Goal: Task Accomplishment & Management: Manage account settings

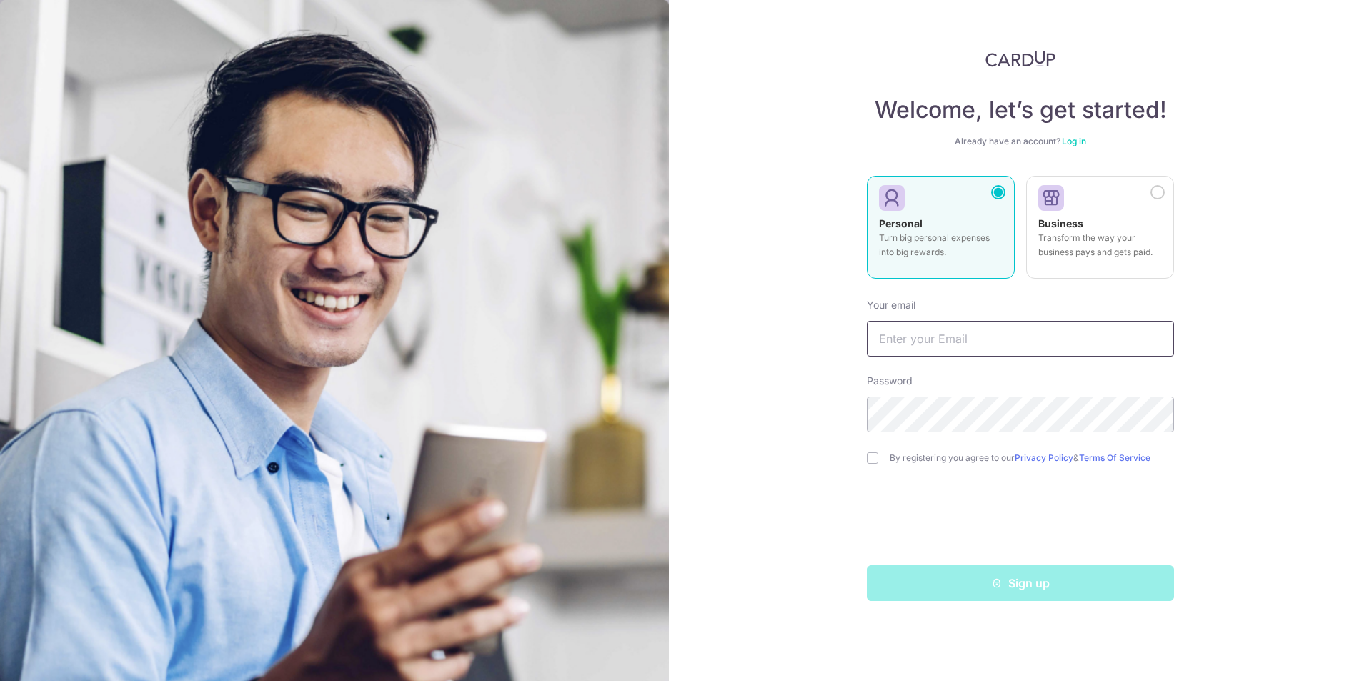
click at [1028, 337] on input "text" at bounding box center [1020, 339] width 307 height 36
type input "[EMAIL_ADDRESS][DOMAIN_NAME]"
click at [872, 457] on input "checkbox" at bounding box center [872, 457] width 11 height 11
checkbox input "true"
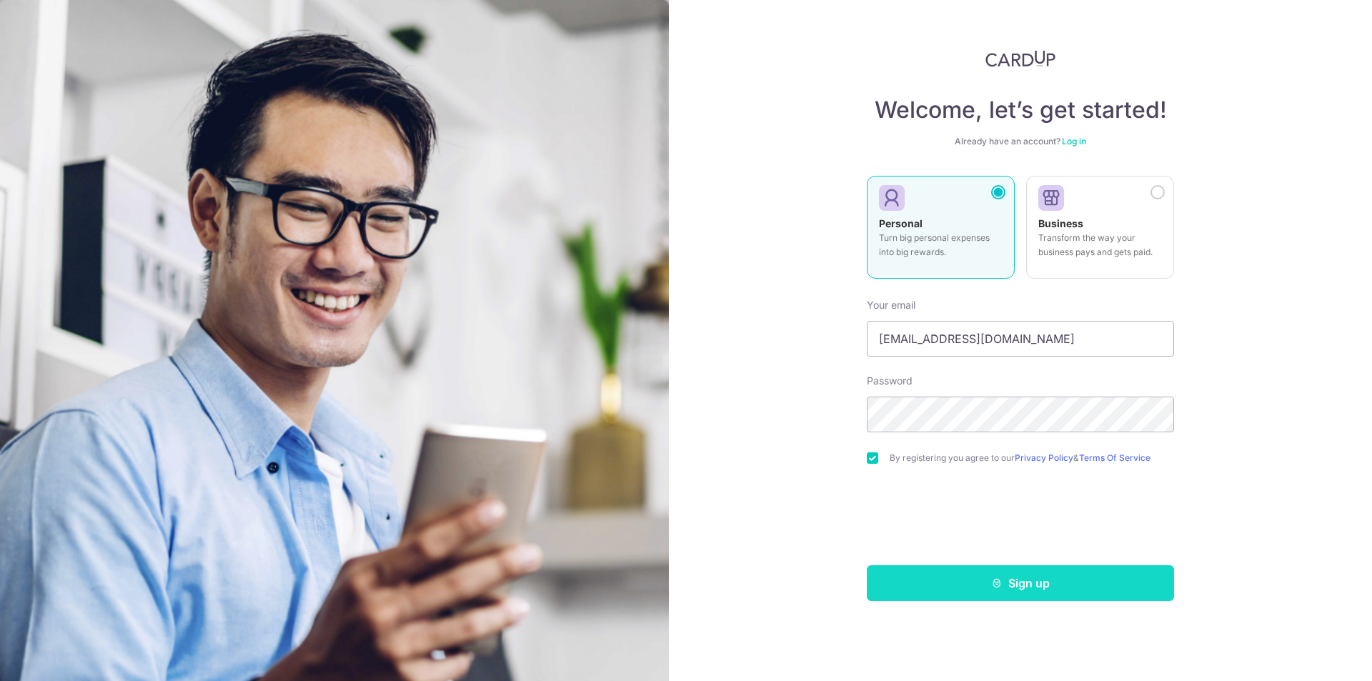
click at [980, 598] on button "Sign up" at bounding box center [1020, 583] width 307 height 36
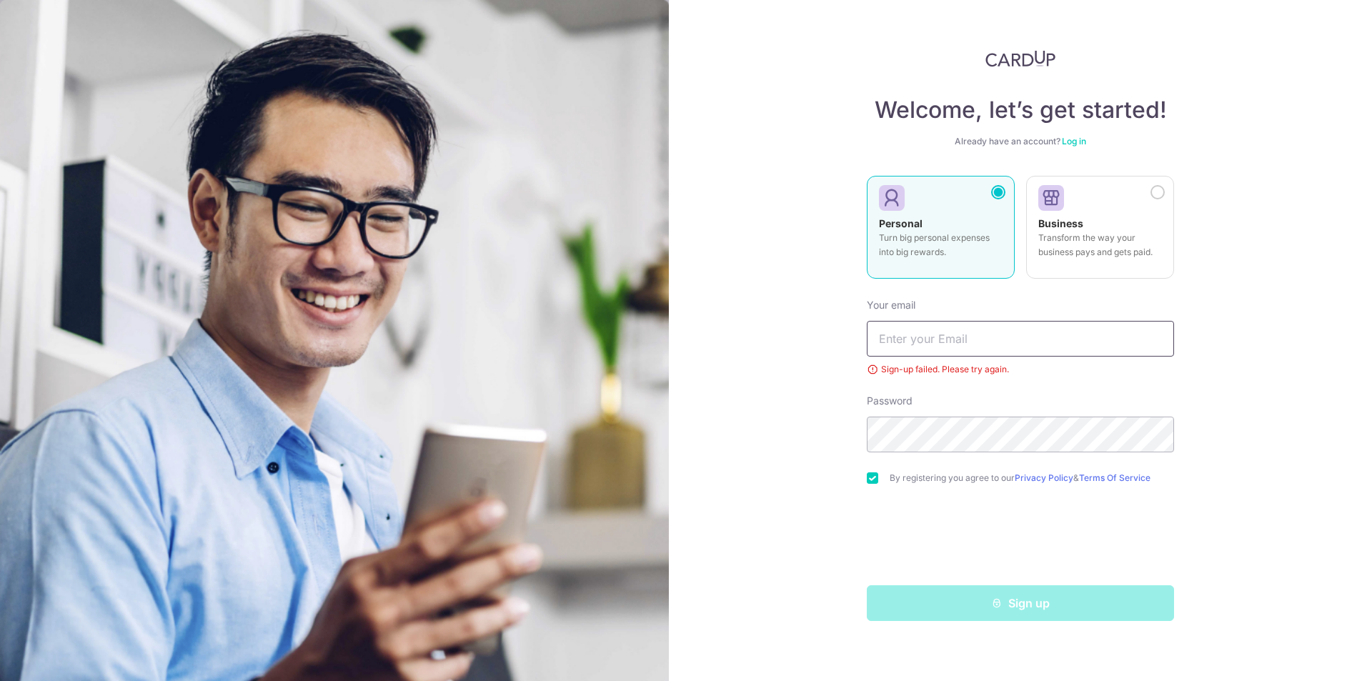
click at [968, 344] on input "text" at bounding box center [1020, 339] width 307 height 36
type input "[EMAIL_ADDRESS][DOMAIN_NAME]"
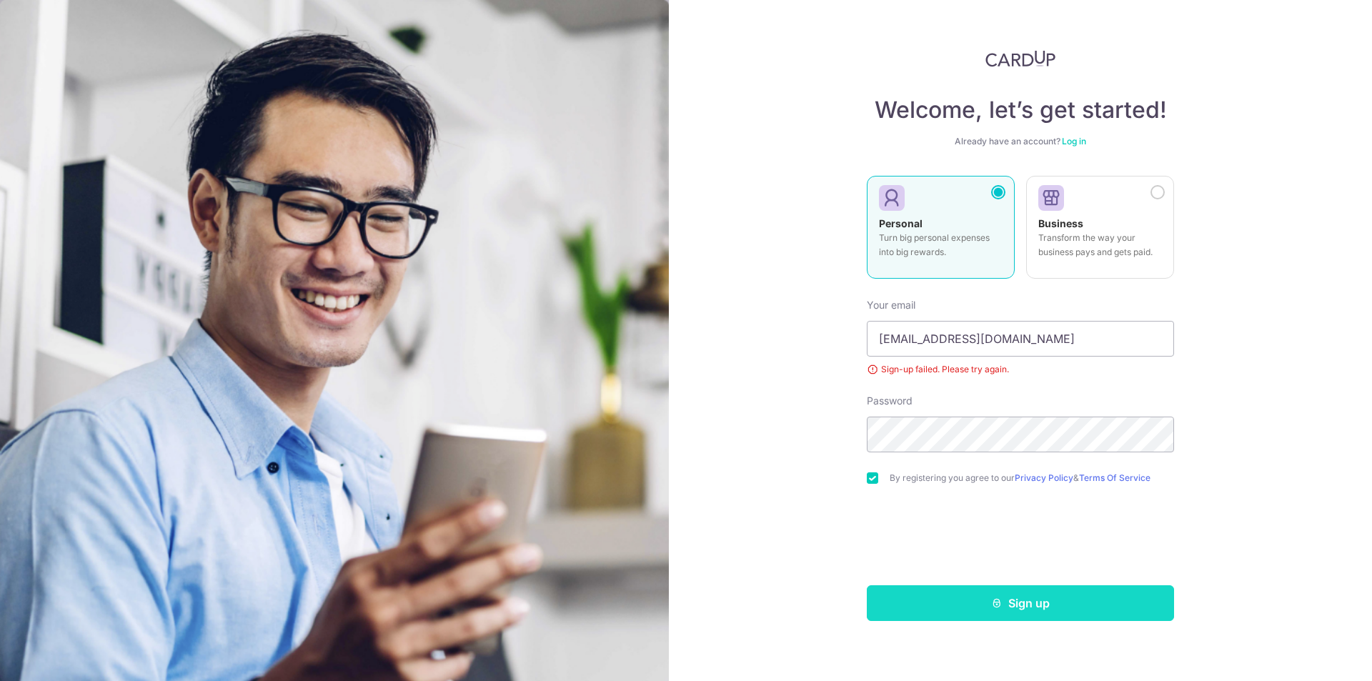
click at [955, 604] on button "Sign up" at bounding box center [1020, 603] width 307 height 36
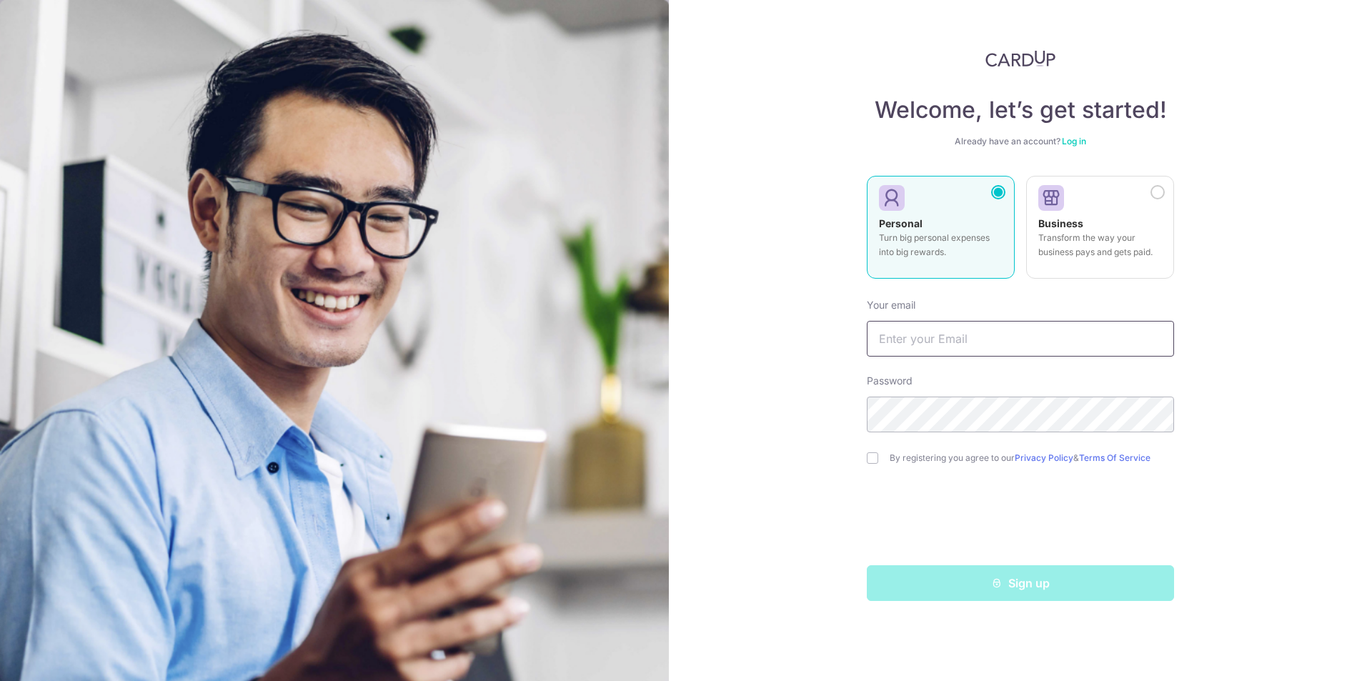
click at [955, 342] on input "text" at bounding box center [1020, 339] width 307 height 36
type input "[EMAIL_ADDRESS][DOMAIN_NAME]"
click at [1083, 149] on div "Welcome, let’s get started! Already have an account? Log in Personal Turn big p…" at bounding box center [1020, 325] width 307 height 551
click at [1083, 144] on link "Log in" at bounding box center [1074, 141] width 24 height 11
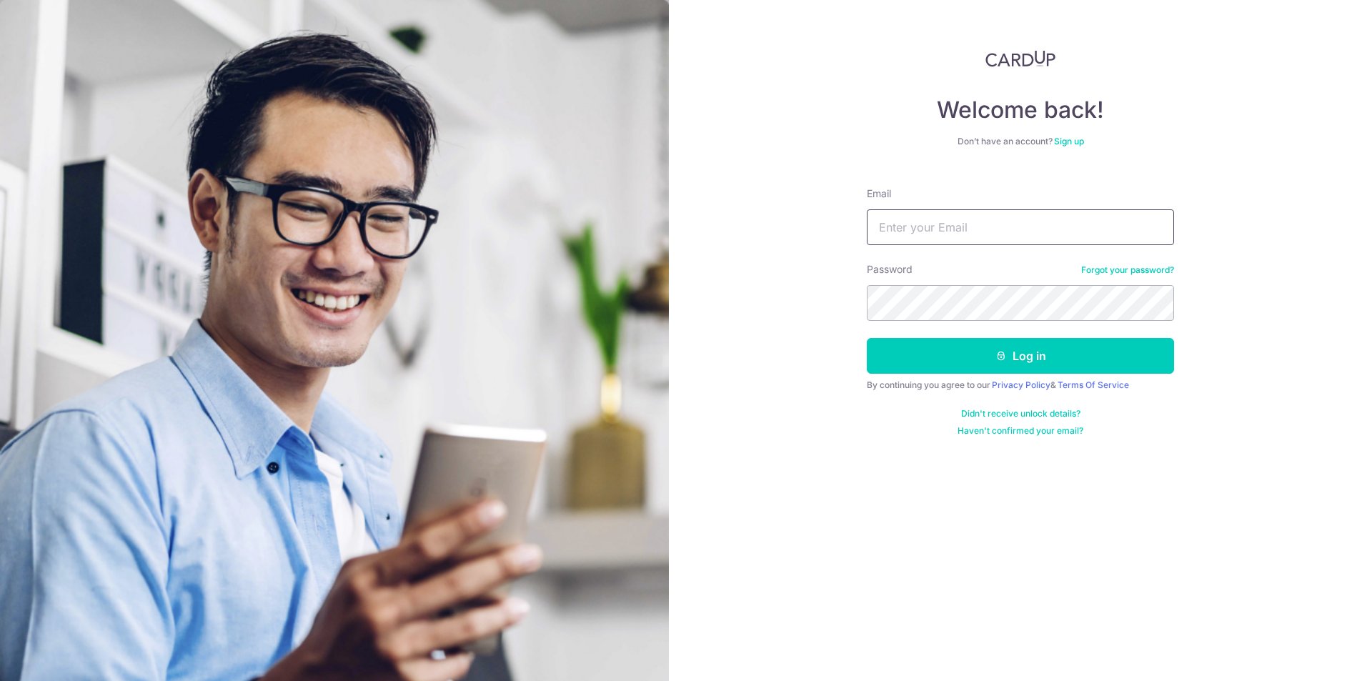
click at [985, 224] on input "Email" at bounding box center [1020, 227] width 307 height 36
type input "[EMAIL_ADDRESS][DOMAIN_NAME]"
click at [867, 338] on button "Log in" at bounding box center [1020, 356] width 307 height 36
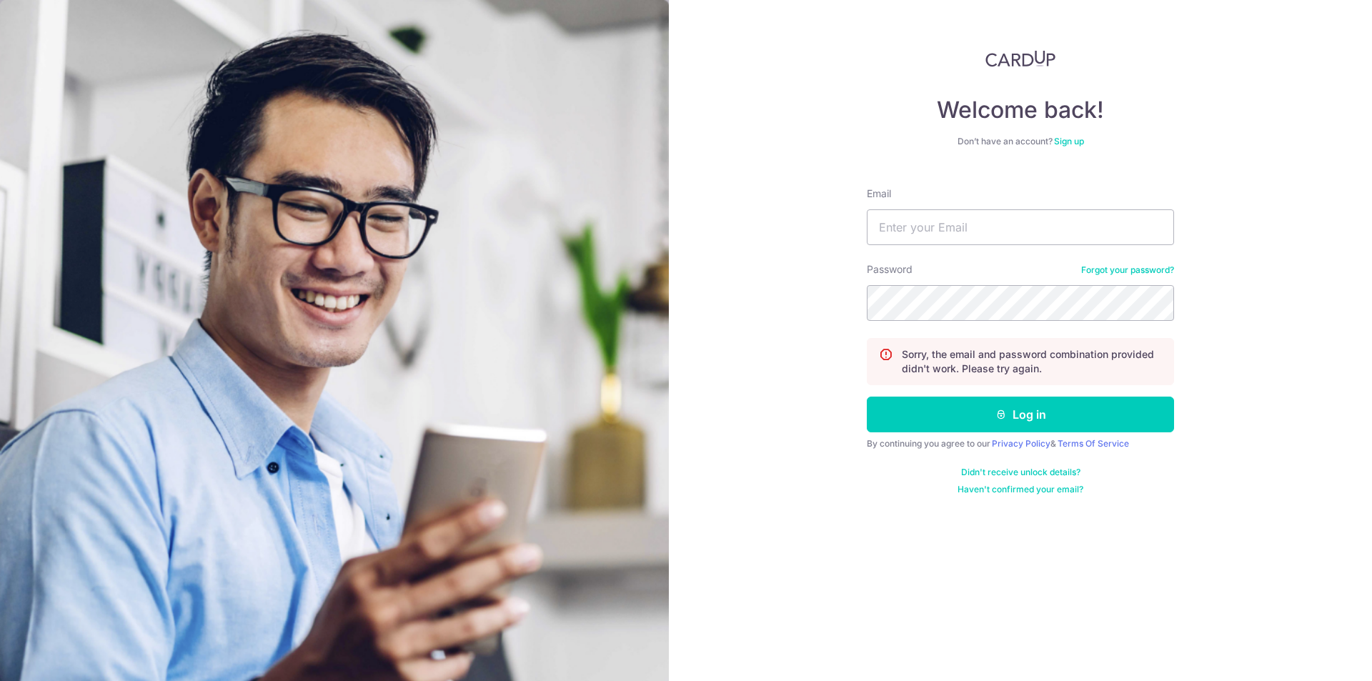
click at [1132, 274] on link "Forgot your password?" at bounding box center [1127, 269] width 93 height 11
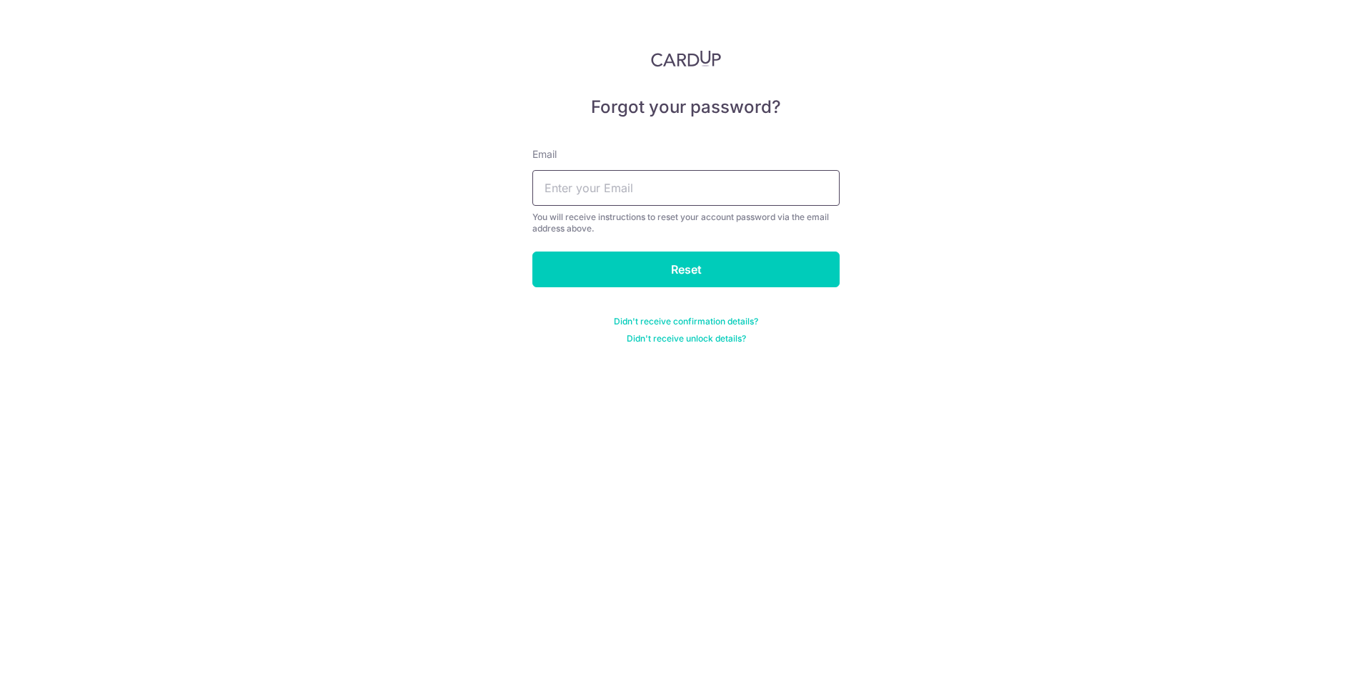
click at [609, 186] on input "text" at bounding box center [685, 188] width 307 height 36
type input "[EMAIL_ADDRESS][DOMAIN_NAME]"
click at [624, 269] on input "Reset" at bounding box center [685, 270] width 307 height 36
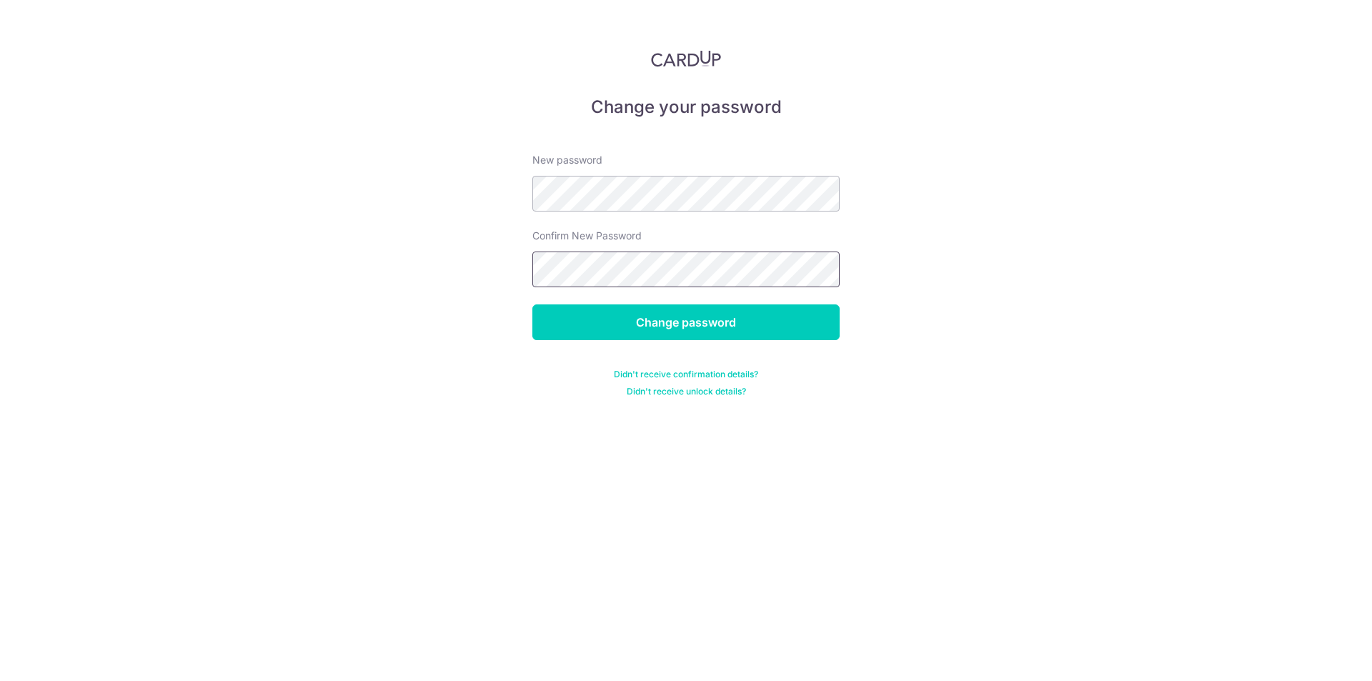
click at [532, 304] on input "Change password" at bounding box center [685, 322] width 307 height 36
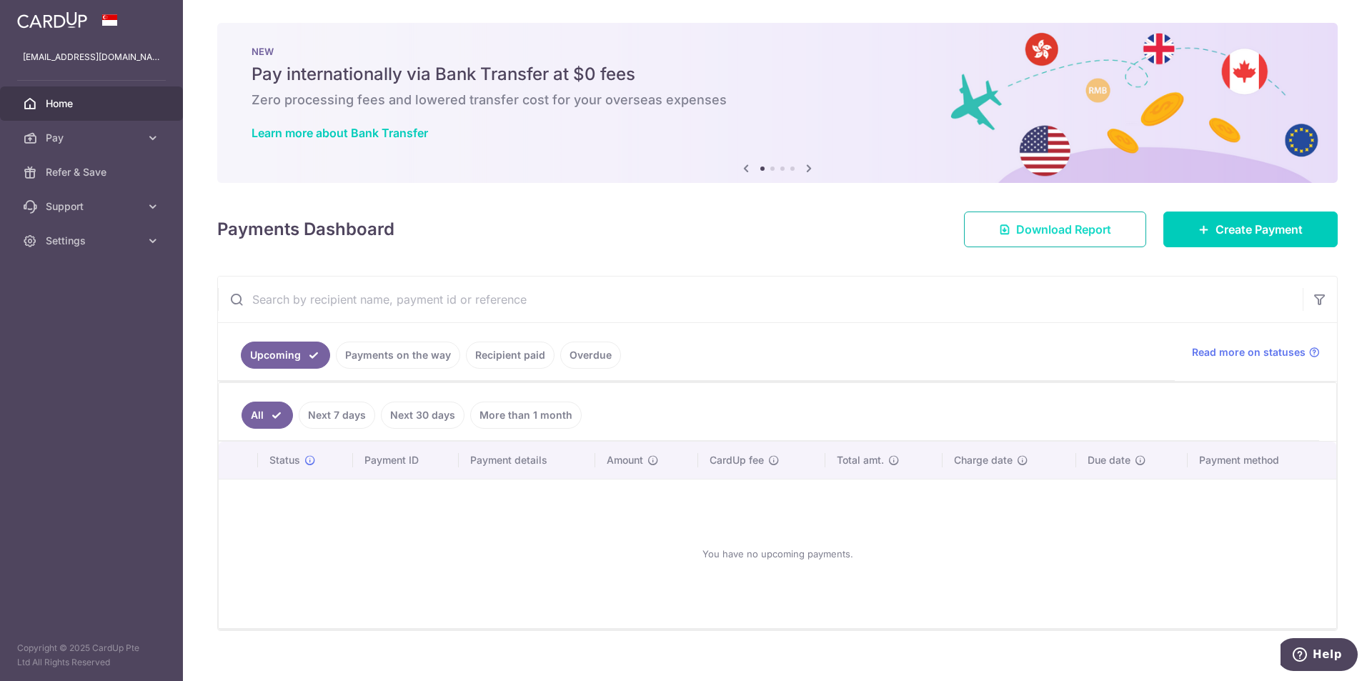
click at [1100, 236] on span "Download Report" at bounding box center [1063, 229] width 95 height 17
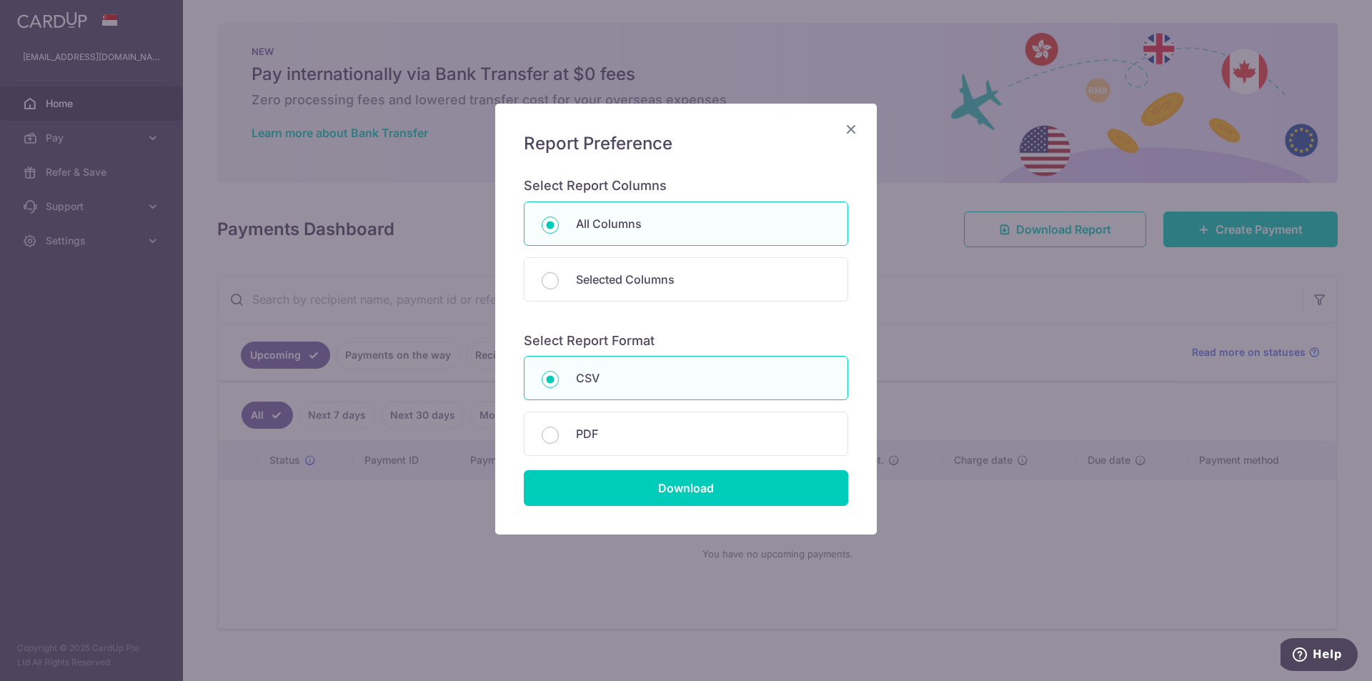
click at [852, 130] on icon "Close" at bounding box center [850, 129] width 17 height 18
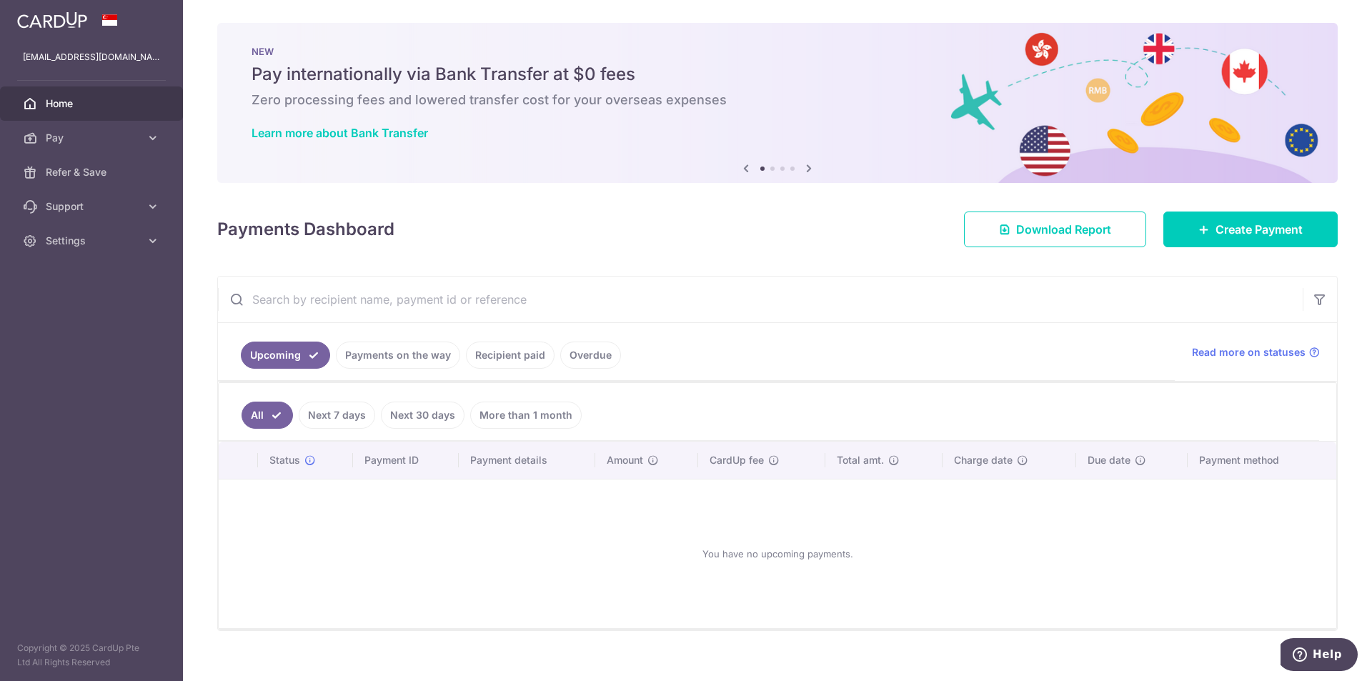
click at [519, 367] on link "Recipient paid" at bounding box center [510, 355] width 89 height 27
